Goal: Use online tool/utility: Use online tool/utility

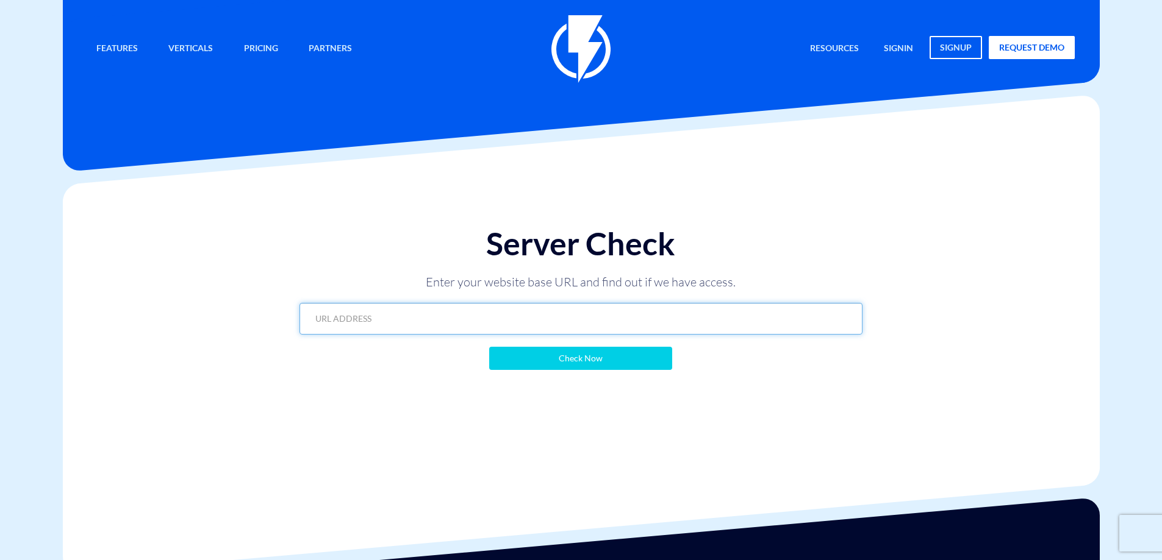
click at [426, 315] on input "text" at bounding box center [580, 319] width 563 height 32
paste input "https://yehoshuatherapy.co.il/"
type input "https://yehoshuatherapy.co.il/"
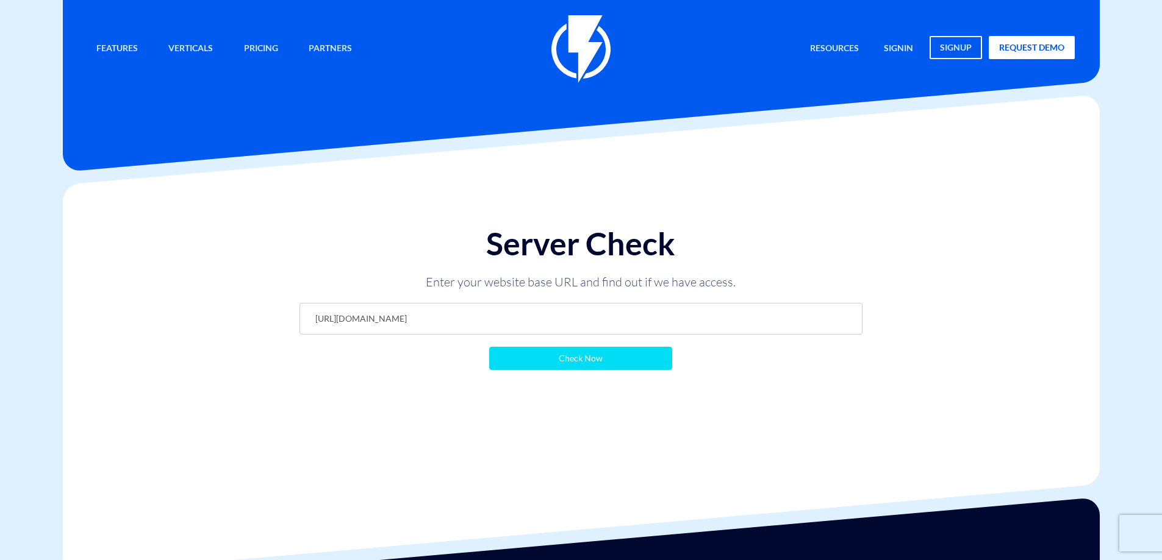
click at [576, 363] on input "Check Now" at bounding box center [580, 358] width 183 height 23
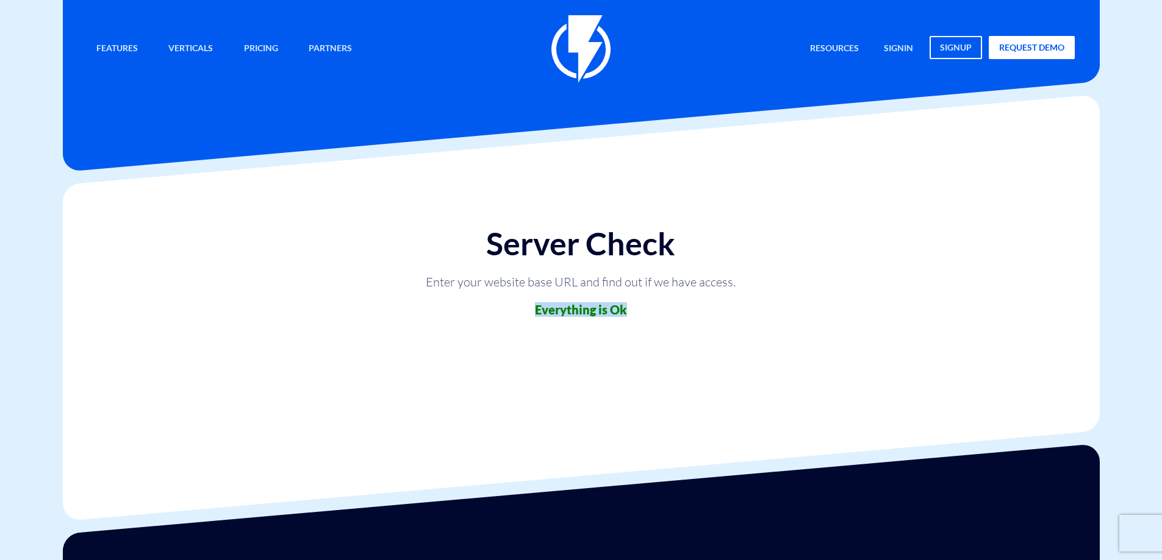
drag, startPoint x: 505, startPoint y: 306, endPoint x: 647, endPoint y: 318, distance: 142.6
click at [647, 318] on div "Server Check Enter your website base URL and find out if we have access. Everyt…" at bounding box center [580, 271] width 587 height 114
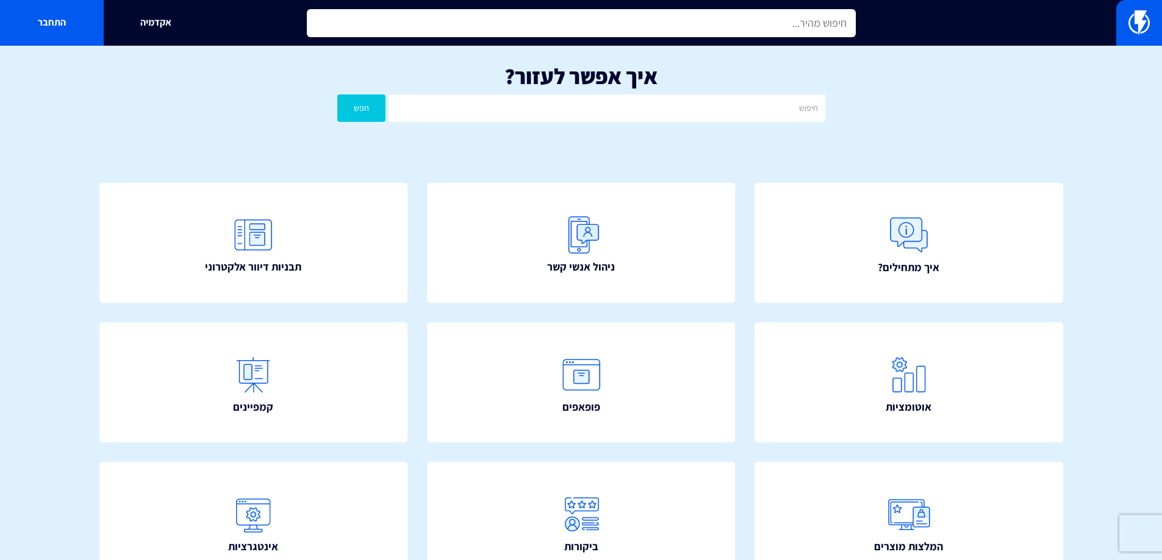
click at [605, 26] on input "text" at bounding box center [581, 23] width 549 height 28
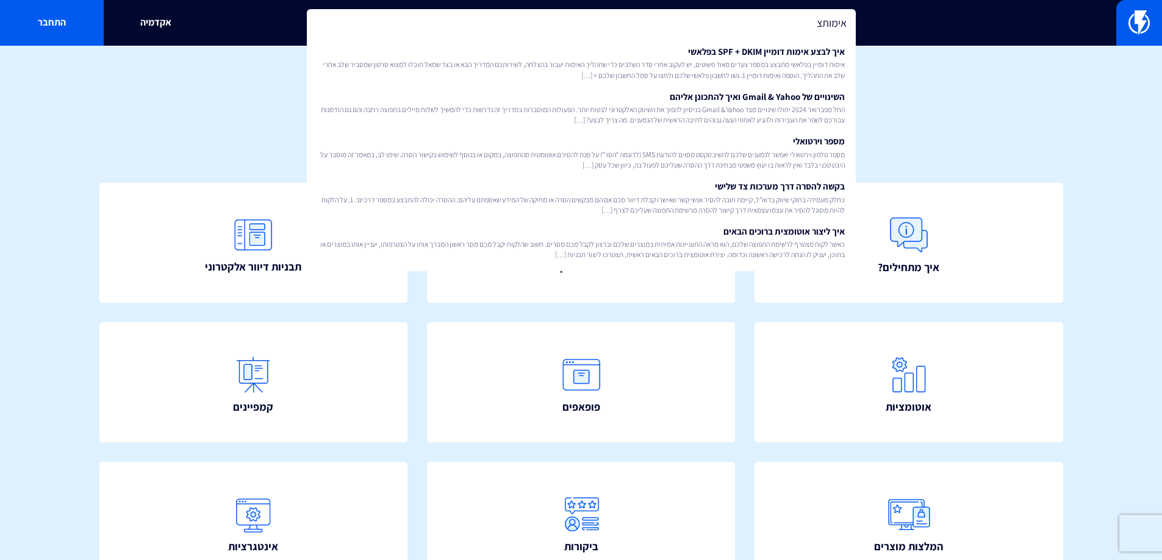
type input "אימותצ"
drag, startPoint x: 574, startPoint y: 17, endPoint x: 806, endPoint y: 64, distance: 235.8
click at [806, 64] on span "אימות דומיין בפלאשי מתבצע במספר צעדים מאוד פשוטים, יש לעקוב אחרי סדר השלבים כדי…" at bounding box center [581, 69] width 527 height 21
